Goal: Information Seeking & Learning: Learn about a topic

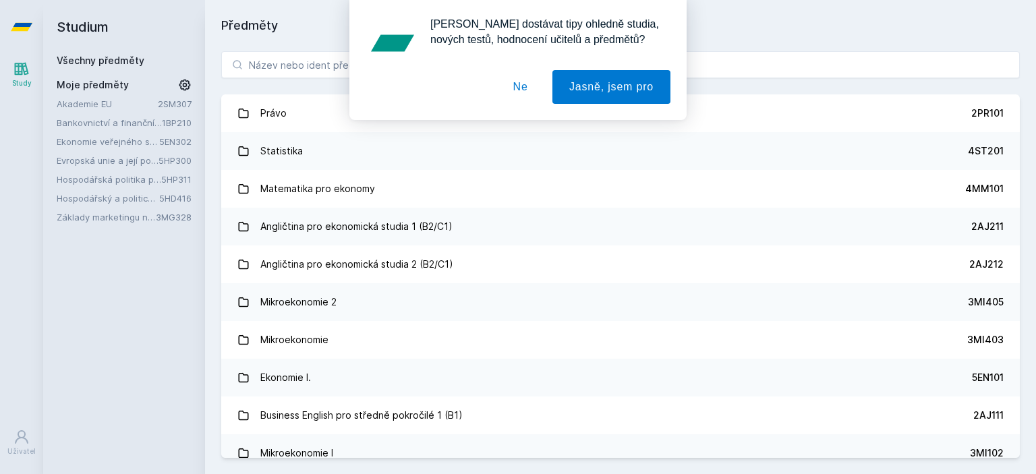
click at [512, 86] on button "Ne" at bounding box center [520, 87] width 49 height 34
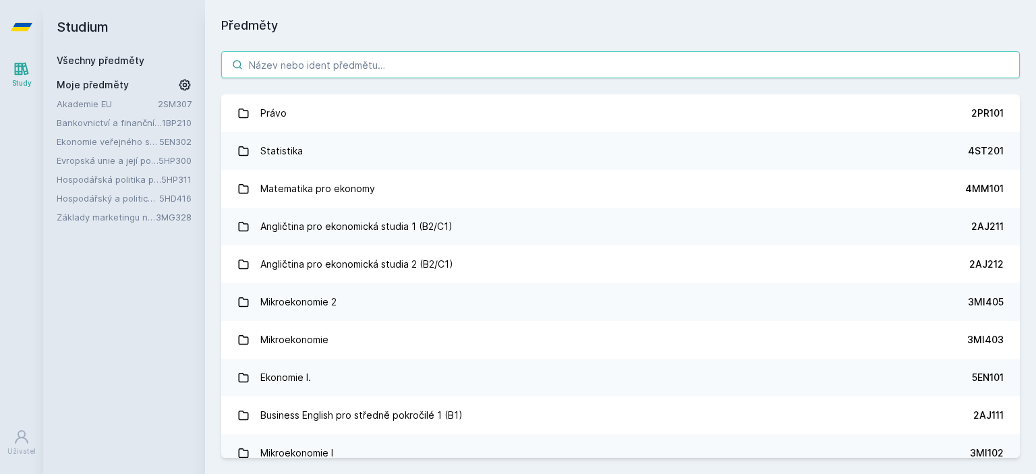
click at [498, 75] on input "search" at bounding box center [620, 64] width 798 height 27
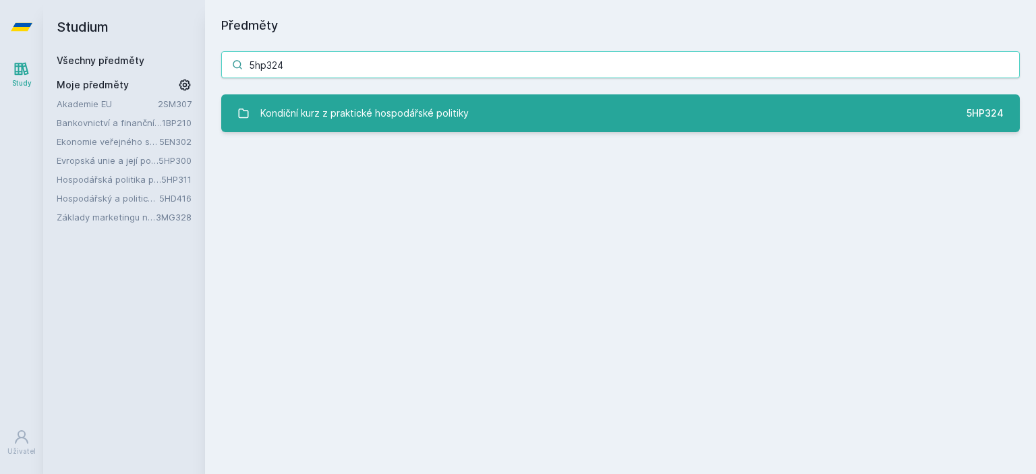
type input "5hp324"
click at [499, 130] on div "5hp324 Kondiční kurz z praktické hospodářské politiky 5HP324 Jejda, něco se pok…" at bounding box center [620, 91] width 831 height 113
click at [493, 129] on link "Kondiční kurz z praktické hospodářské politiky 5HP324" at bounding box center [620, 113] width 798 height 38
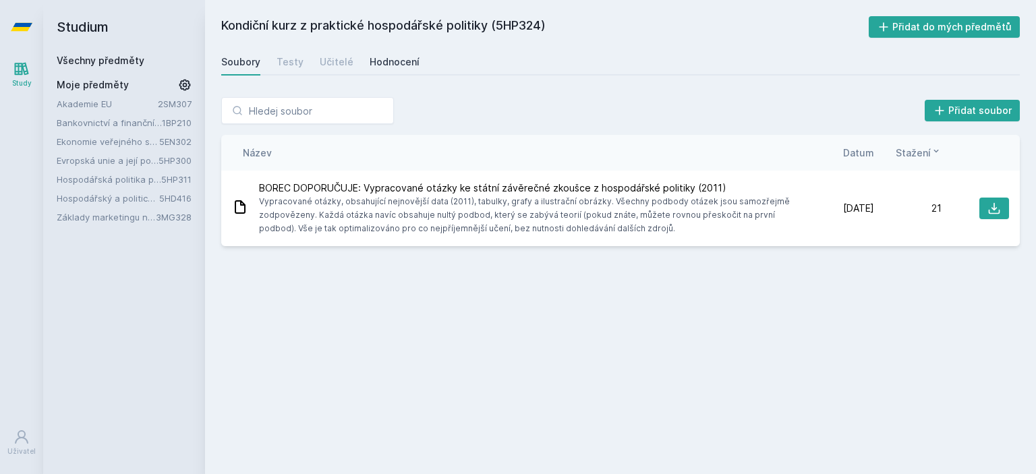
click at [379, 62] on div "Hodnocení" at bounding box center [394, 61] width 50 height 13
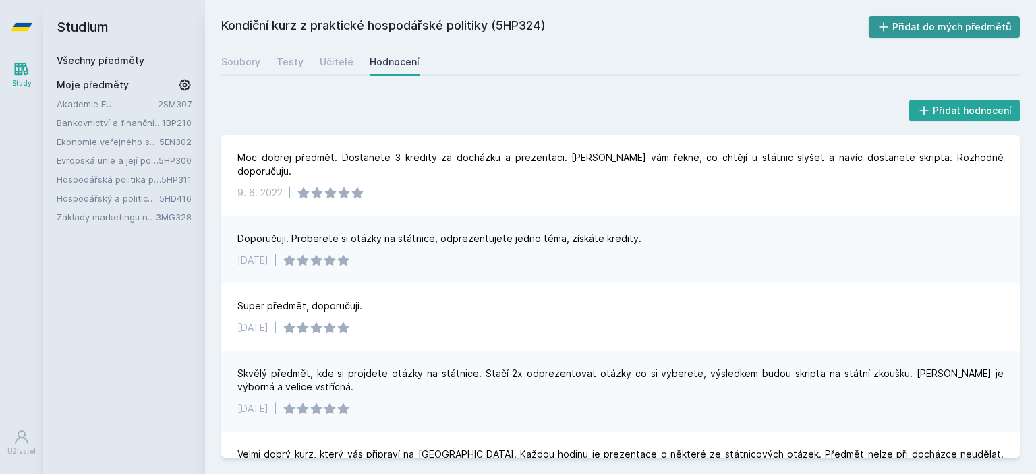
click at [925, 20] on button "Přidat do mých předmětů" at bounding box center [944, 27] width 152 height 22
click at [108, 122] on link "Bankovnictví a finanční instituce" at bounding box center [109, 122] width 105 height 13
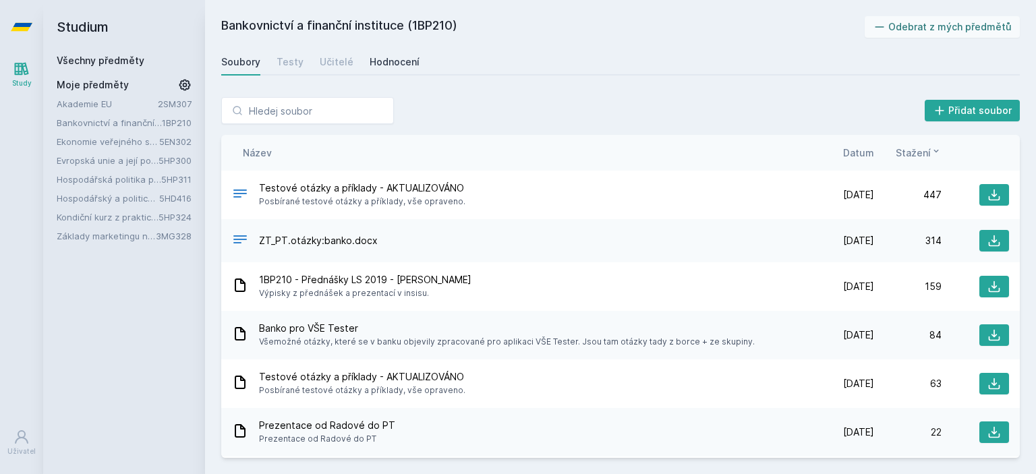
click at [375, 61] on div "Hodnocení" at bounding box center [394, 61] width 50 height 13
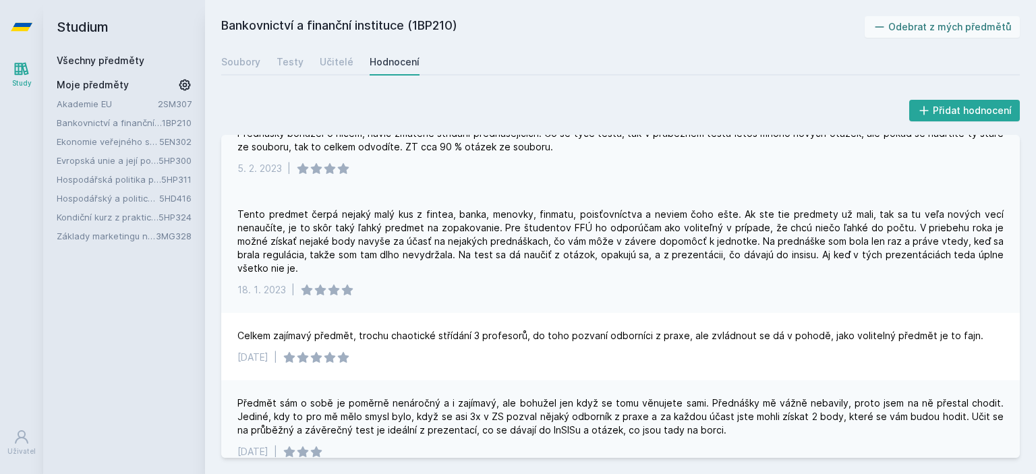
scroll to position [202, 0]
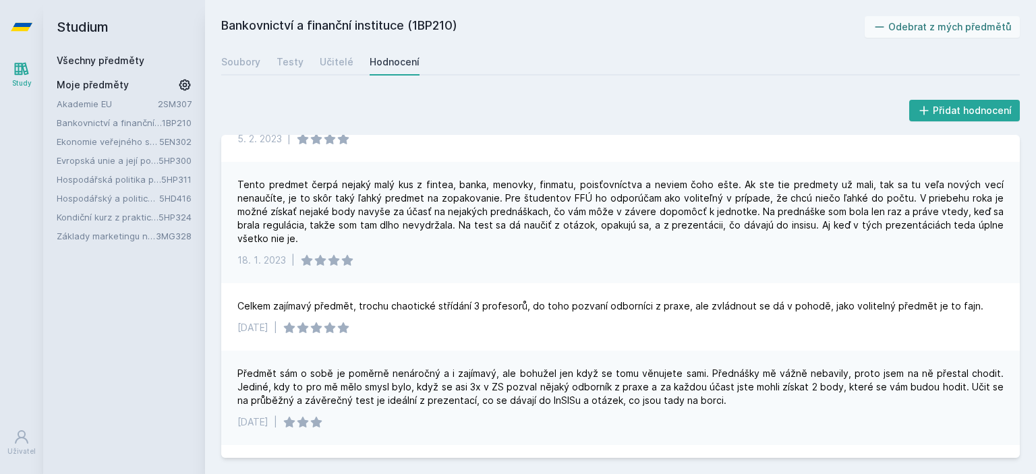
click at [115, 143] on link "Ekonomie veřejného sektoru" at bounding box center [108, 141] width 102 height 13
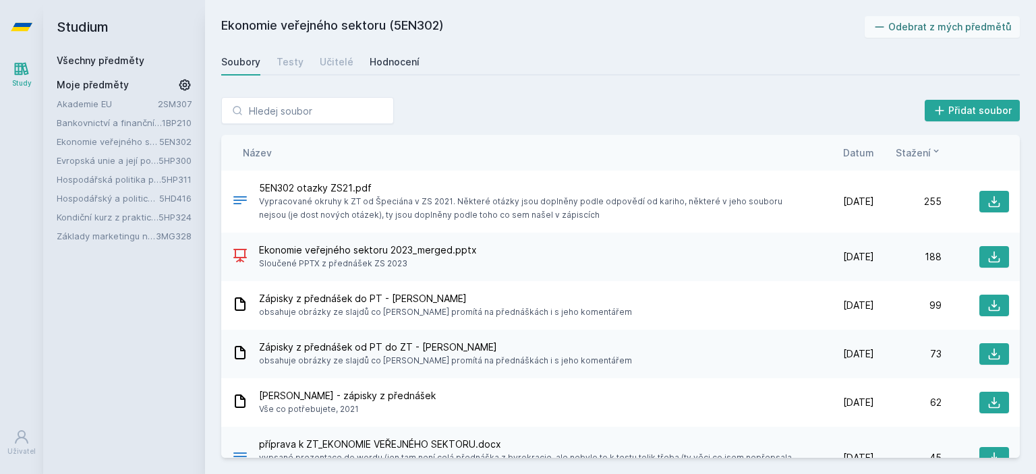
click at [387, 67] on div "Hodnocení" at bounding box center [394, 61] width 50 height 13
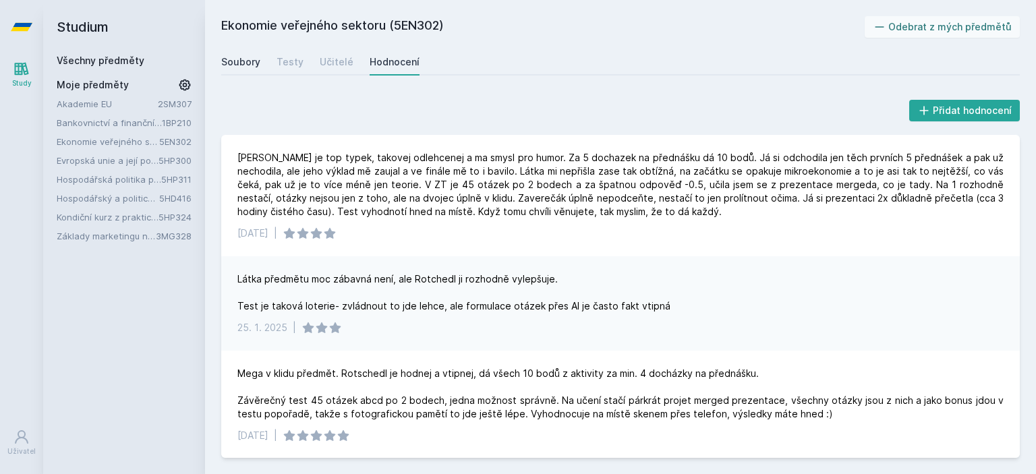
click at [256, 56] on div "Soubory" at bounding box center [240, 61] width 39 height 13
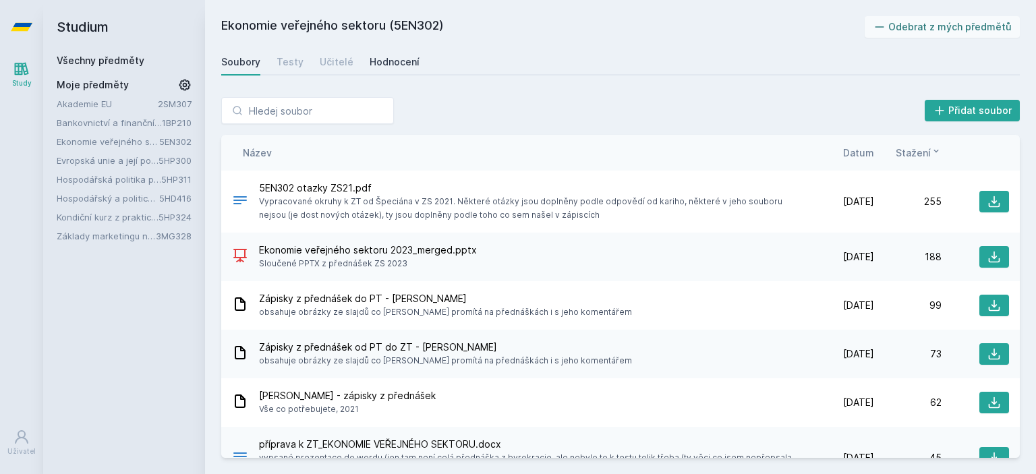
click at [391, 60] on div "Hodnocení" at bounding box center [394, 61] width 50 height 13
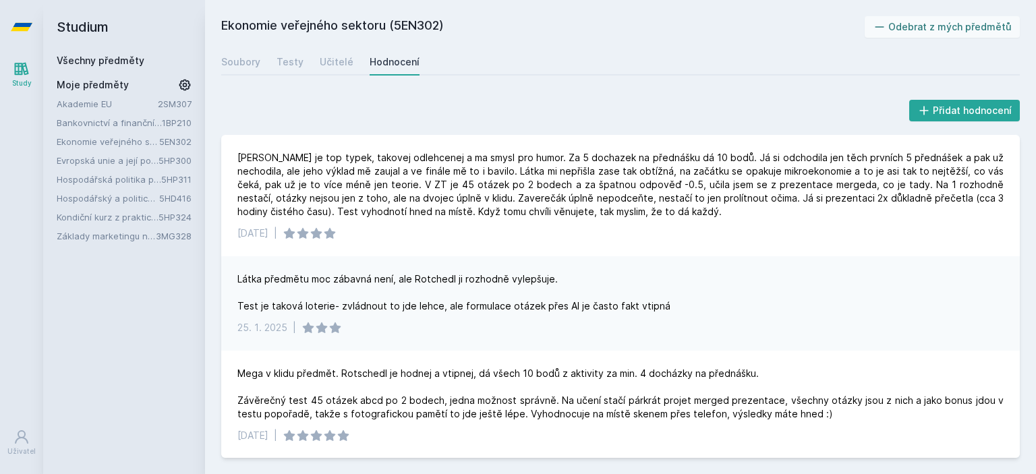
click at [140, 163] on link "Evropská unie a její politiky" at bounding box center [108, 160] width 102 height 13
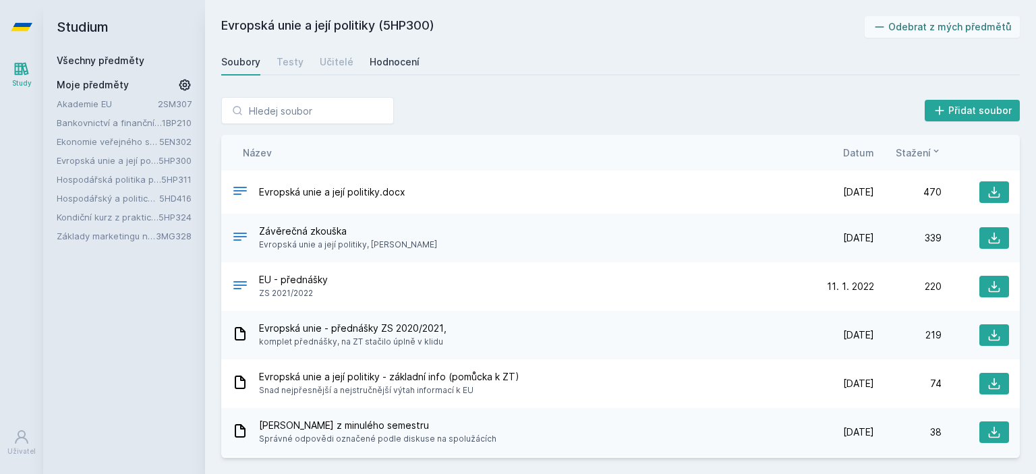
click at [390, 59] on div "Hodnocení" at bounding box center [394, 61] width 50 height 13
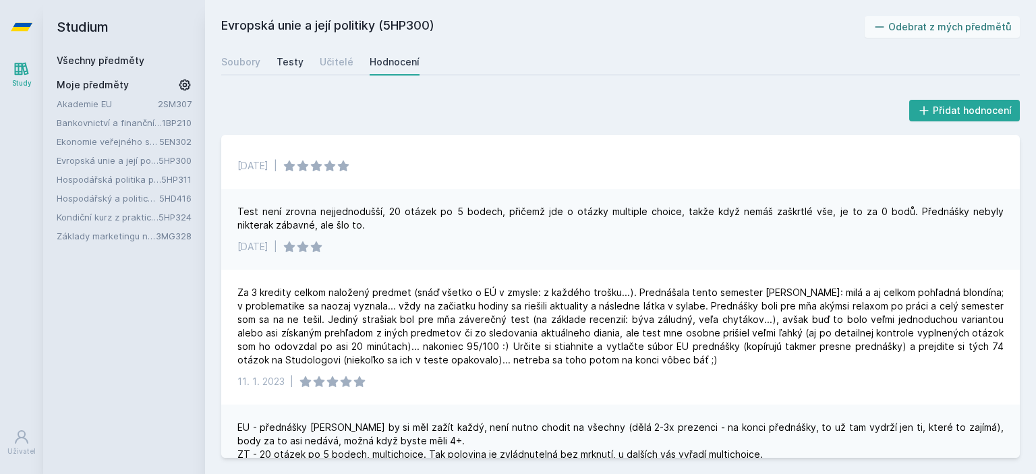
click at [295, 64] on div "Testy" at bounding box center [289, 61] width 27 height 13
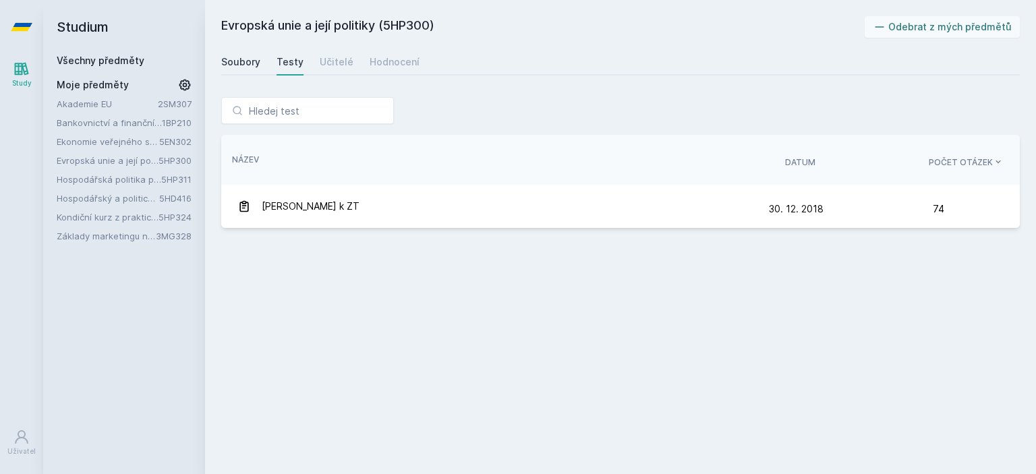
click at [247, 67] on div "Soubory" at bounding box center [240, 61] width 39 height 13
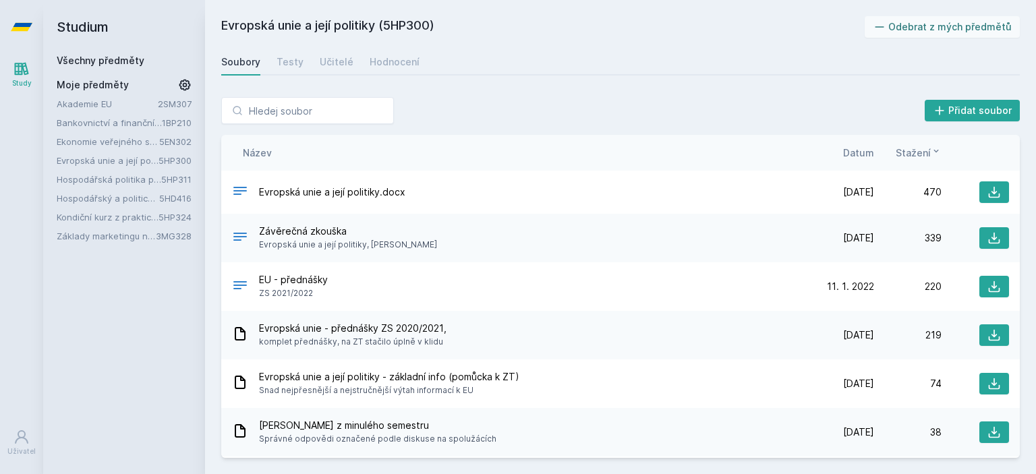
click at [166, 177] on link "5HP311" at bounding box center [176, 179] width 30 height 11
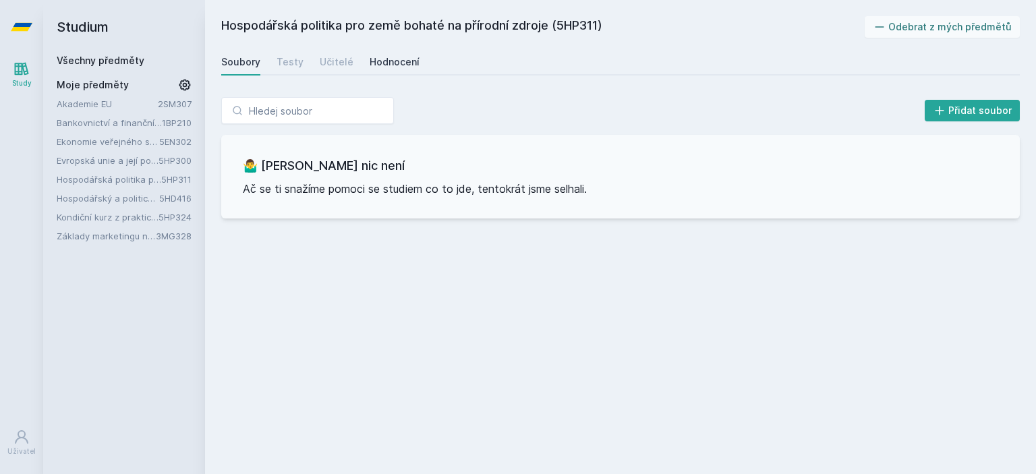
click at [395, 65] on div "Hodnocení" at bounding box center [394, 61] width 50 height 13
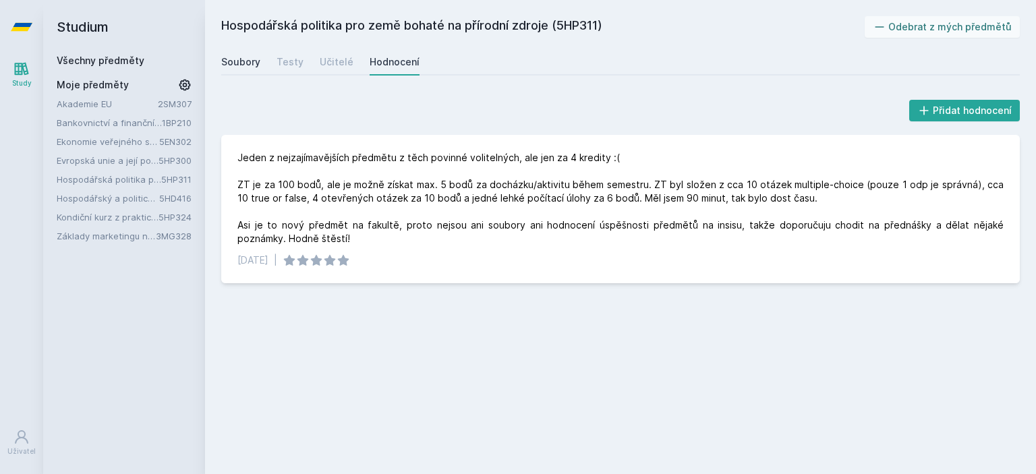
click at [246, 53] on link "Soubory" at bounding box center [240, 62] width 39 height 27
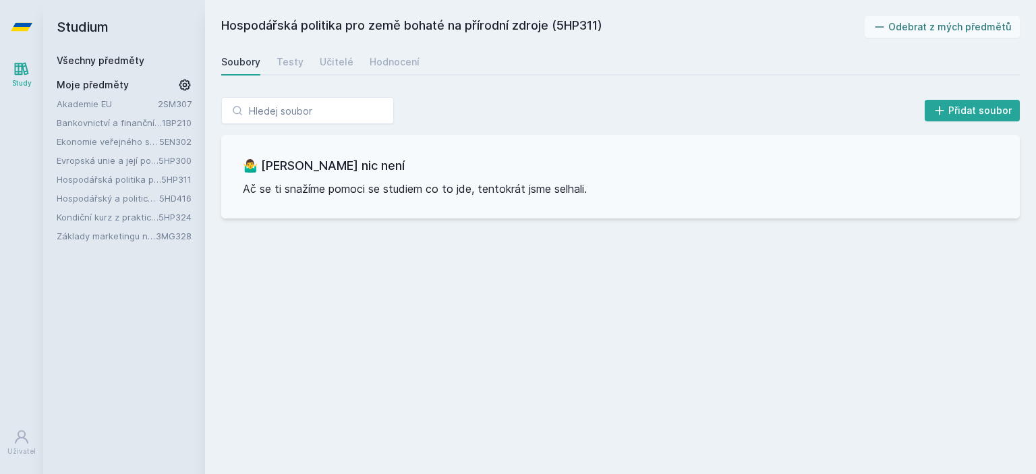
click at [111, 200] on link "Hospodářský a politický vývoj Evropy ve 20.století" at bounding box center [108, 197] width 102 height 13
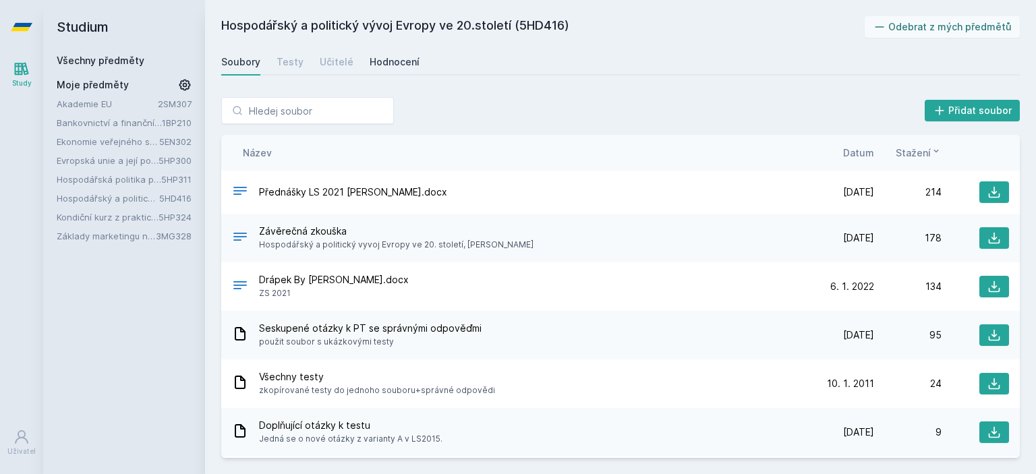
click at [406, 67] on div "Hodnocení" at bounding box center [394, 61] width 50 height 13
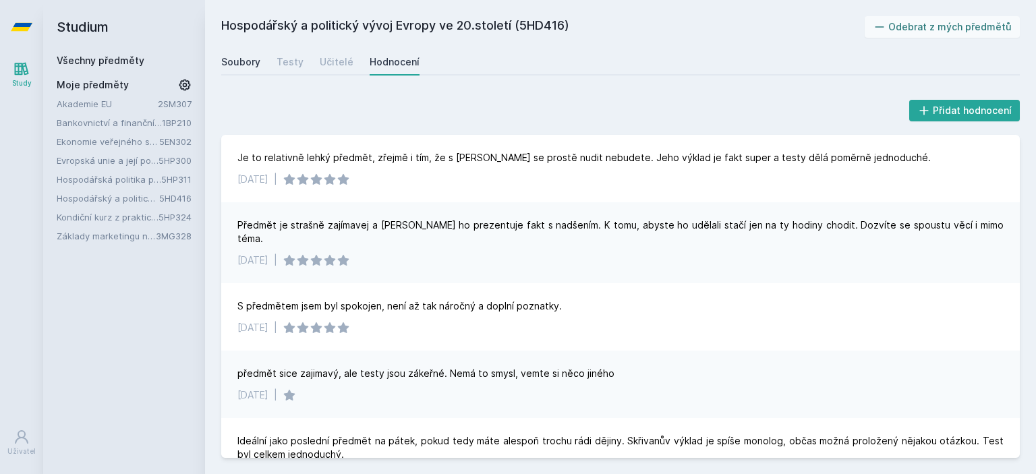
click at [237, 59] on div "Soubory" at bounding box center [240, 61] width 39 height 13
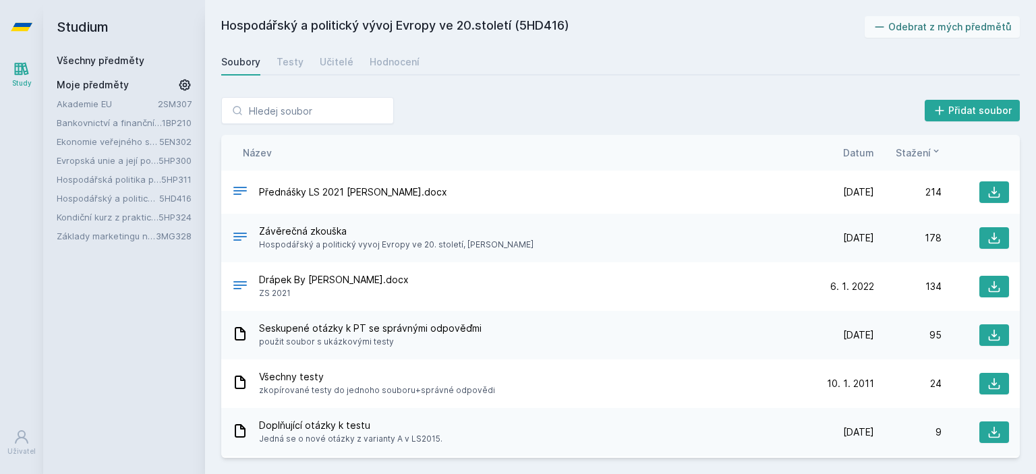
click at [121, 220] on link "Kondiční kurz z praktické hospodářské politiky" at bounding box center [108, 216] width 102 height 13
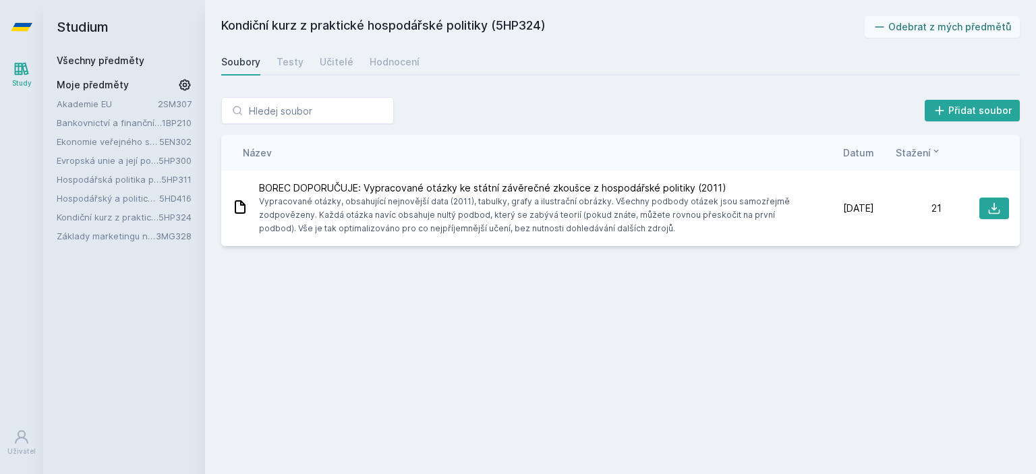
click at [170, 238] on link "3MG328" at bounding box center [174, 236] width 36 height 11
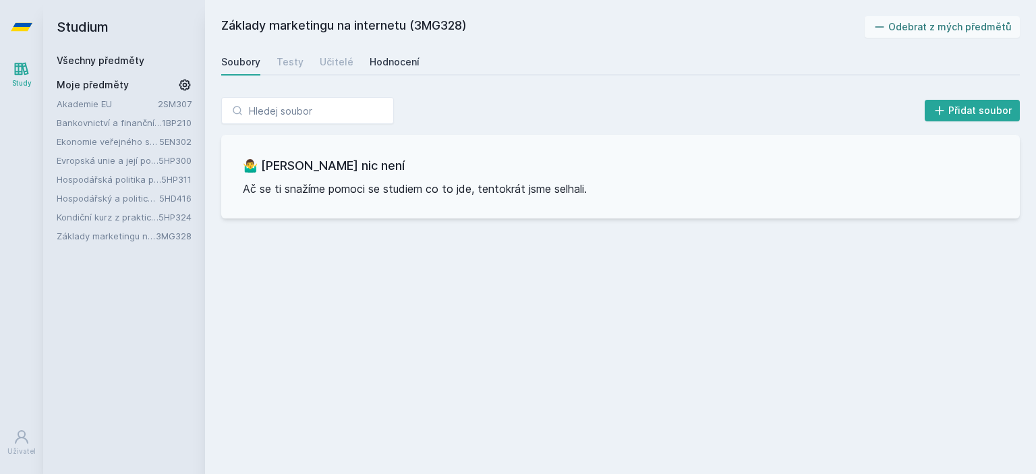
click at [402, 64] on div "Hodnocení" at bounding box center [394, 61] width 50 height 13
